Goal: Task Accomplishment & Management: Manage account settings

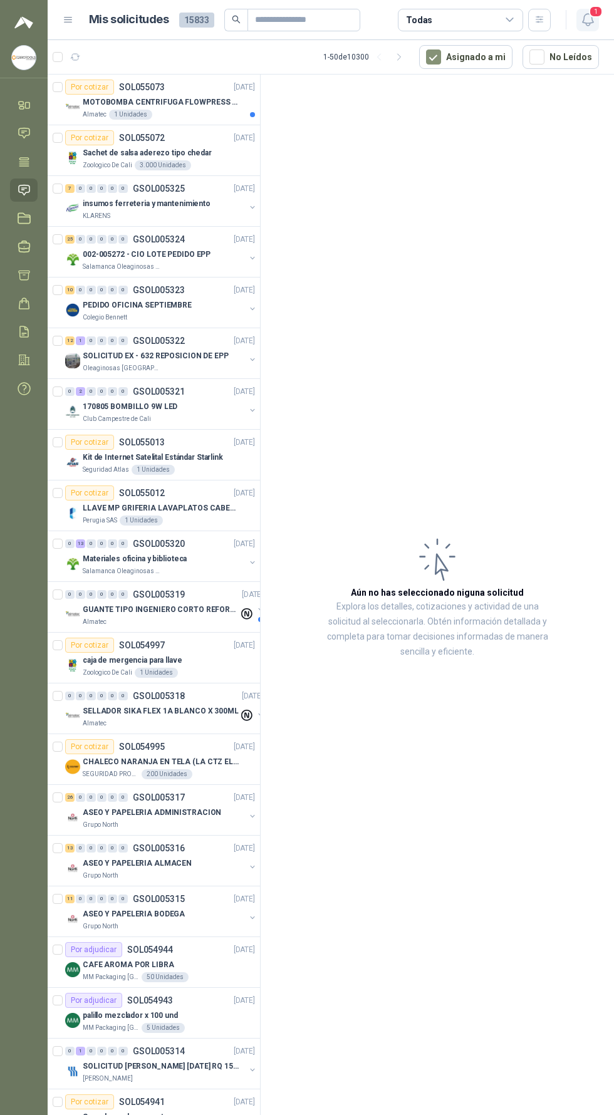
click at [589, 8] on span "1" at bounding box center [596, 12] width 14 height 12
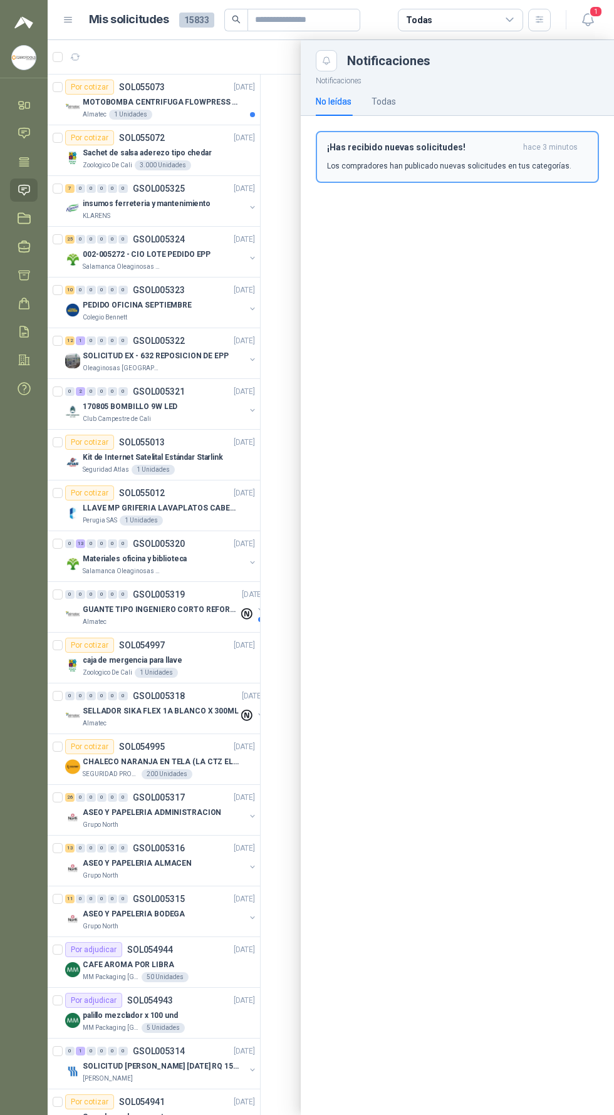
click at [507, 175] on button "¡Has recibido nuevas solicitudes! hace 3 minutos Los compradores han publicado …" at bounding box center [457, 157] width 283 height 52
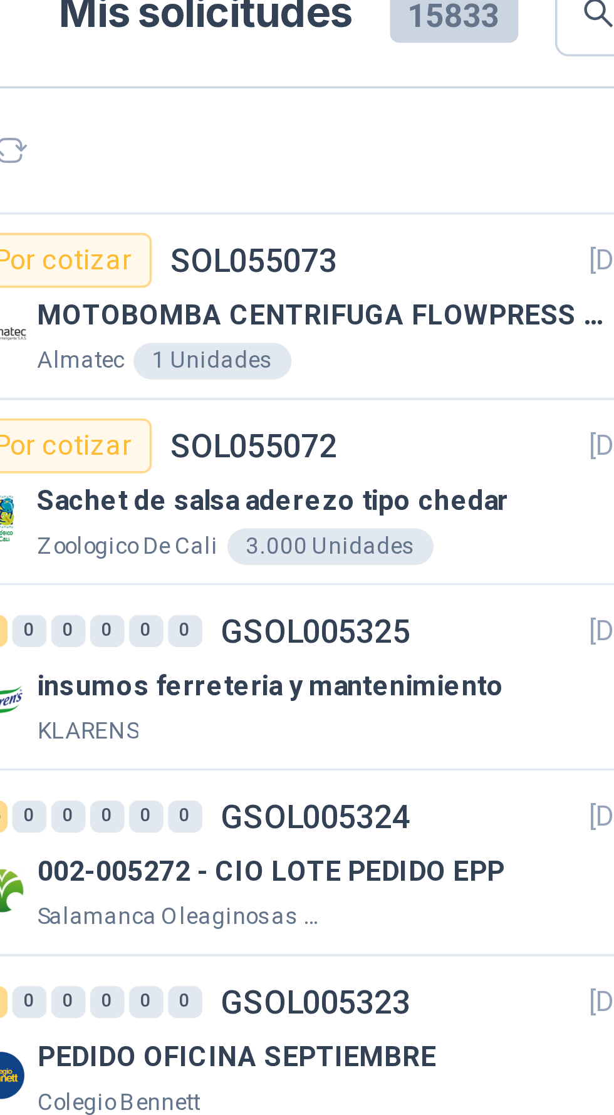
scroll to position [1, 0]
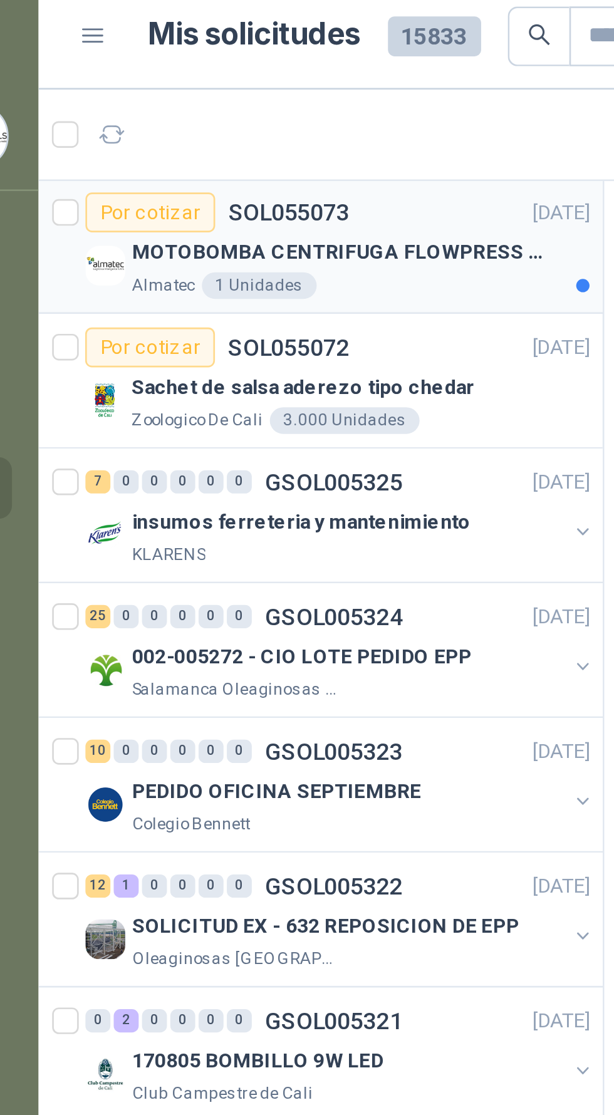
click at [202, 101] on p "MOTOBOMBA CENTRIFUGA FLOWPRESS 1.5HP-220" at bounding box center [161, 102] width 156 height 12
